Goal: Find specific page/section: Find specific page/section

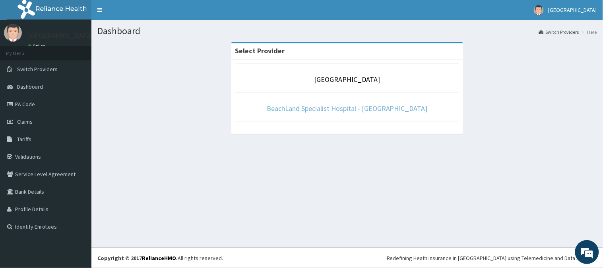
click at [343, 109] on link "BeachLand Specialist Hospital - [GEOGRAPHIC_DATA]" at bounding box center [347, 108] width 161 height 9
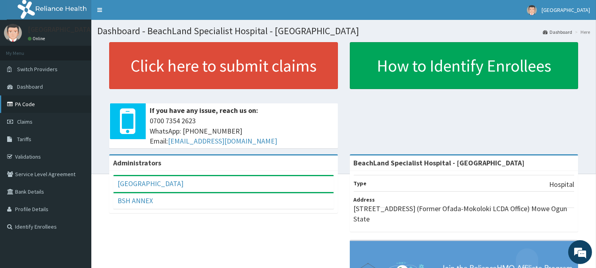
click at [23, 102] on link "PA Code" at bounding box center [45, 103] width 91 height 17
